Goal: Information Seeking & Learning: Learn about a topic

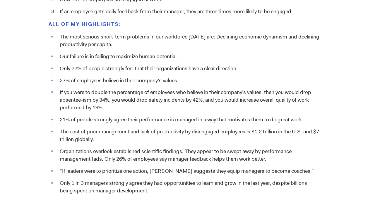
scroll to position [685, 0]
click at [103, 105] on li "If you were to double the percentage of employees who believe in their company’…" at bounding box center [188, 99] width 263 height 23
click at [103, 106] on li "If you were to double the percentage of employees who believe in their company’…" at bounding box center [188, 99] width 263 height 23
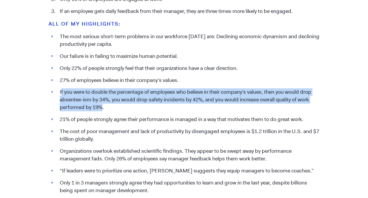
drag, startPoint x: 103, startPoint y: 106, endPoint x: 62, endPoint y: 93, distance: 43.5
click at [62, 93] on li "If you were to double the percentage of employees who believe in their company’…" at bounding box center [188, 99] width 263 height 23
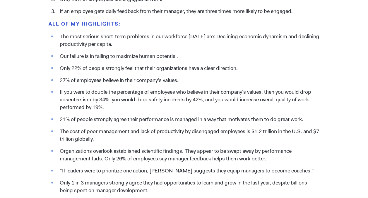
click at [190, 78] on li "27% of employees believe in their company’s values." at bounding box center [188, 80] width 263 height 8
click at [180, 82] on li "27% of employees believe in their company’s values." at bounding box center [188, 80] width 263 height 8
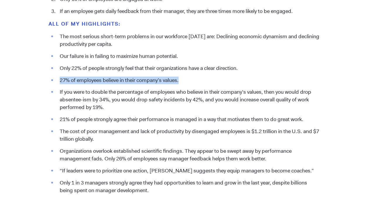
drag, startPoint x: 180, startPoint y: 82, endPoint x: 58, endPoint y: 79, distance: 122.0
click at [58, 79] on li "27% of employees believe in their company’s values." at bounding box center [188, 80] width 263 height 8
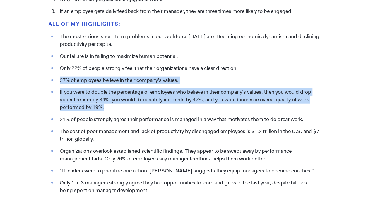
drag, startPoint x: 103, startPoint y: 107, endPoint x: 59, endPoint y: 80, distance: 51.5
click at [59, 80] on ul "The most serious short-term problems in our workforce [DATE] are: Declining eco…" at bounding box center [184, 161] width 271 height 256
copy ul "27% of employees believe in their company’s values. If you were to double the p…"
